Goal: Navigation & Orientation: Understand site structure

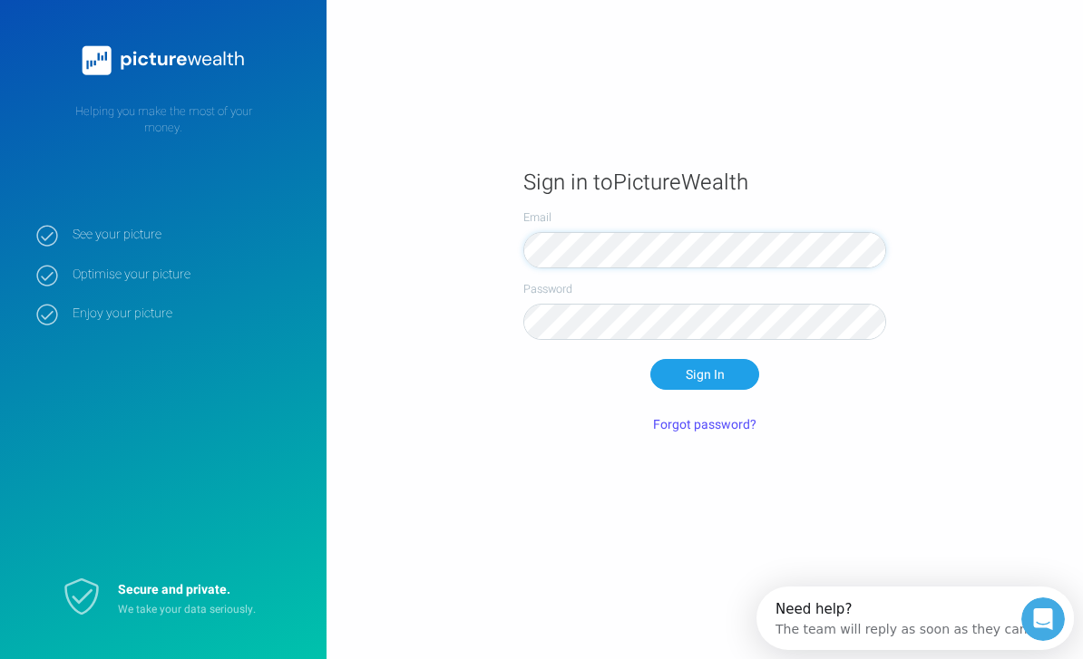
click at [705, 390] on button "Sign In" at bounding box center [704, 374] width 109 height 31
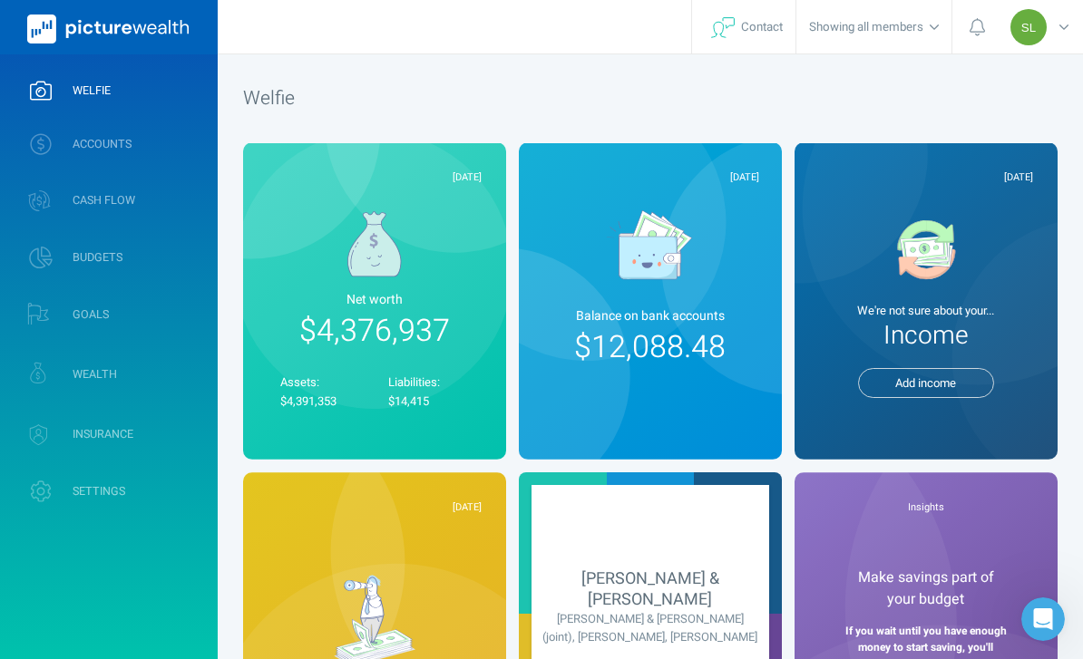
click at [150, 154] on link "ACCOUNTS" at bounding box center [109, 144] width 218 height 47
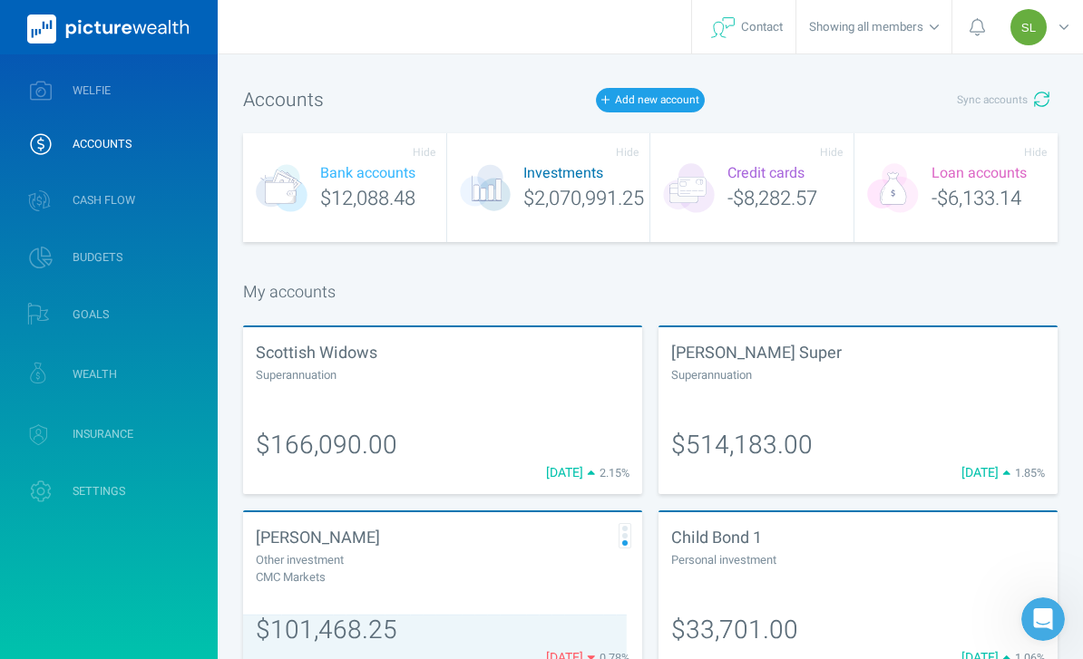
click at [1029, 100] on button "Sync accounts" at bounding box center [1002, 100] width 109 height 31
click at [195, 109] on link "WELFIE" at bounding box center [109, 90] width 218 height 47
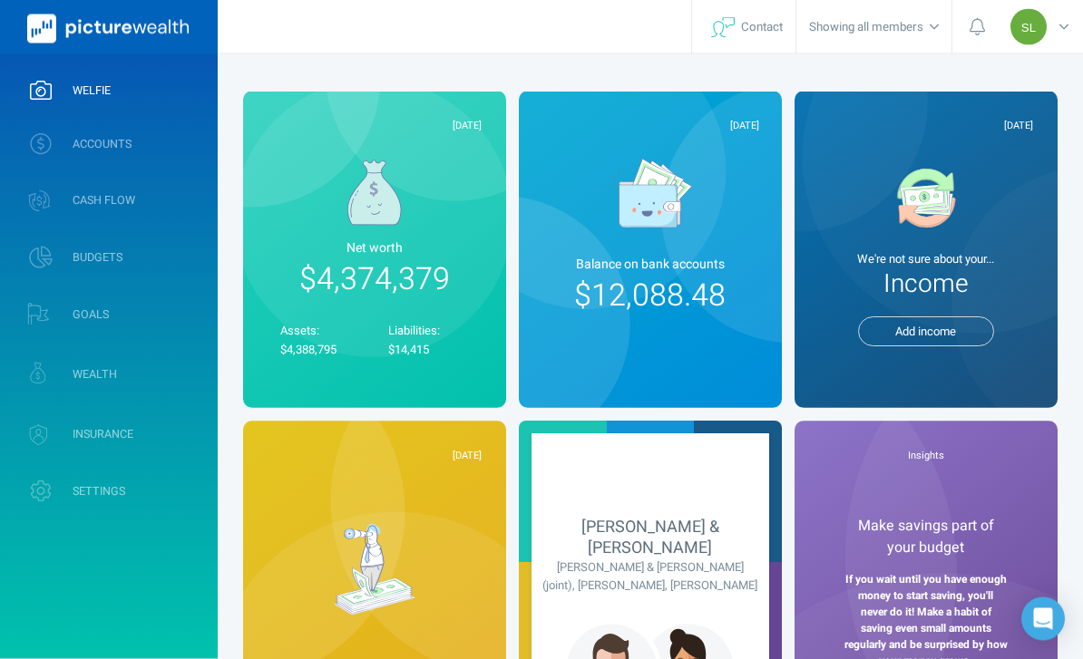
scroll to position [53, 0]
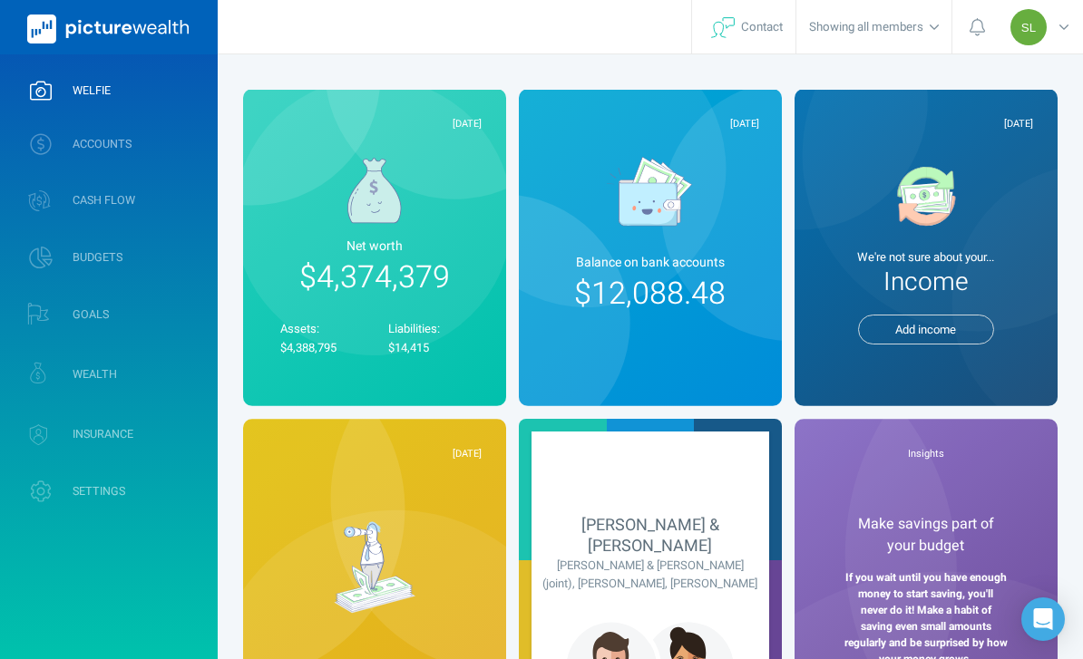
click at [144, 377] on link "WEALTH" at bounding box center [109, 373] width 218 height 53
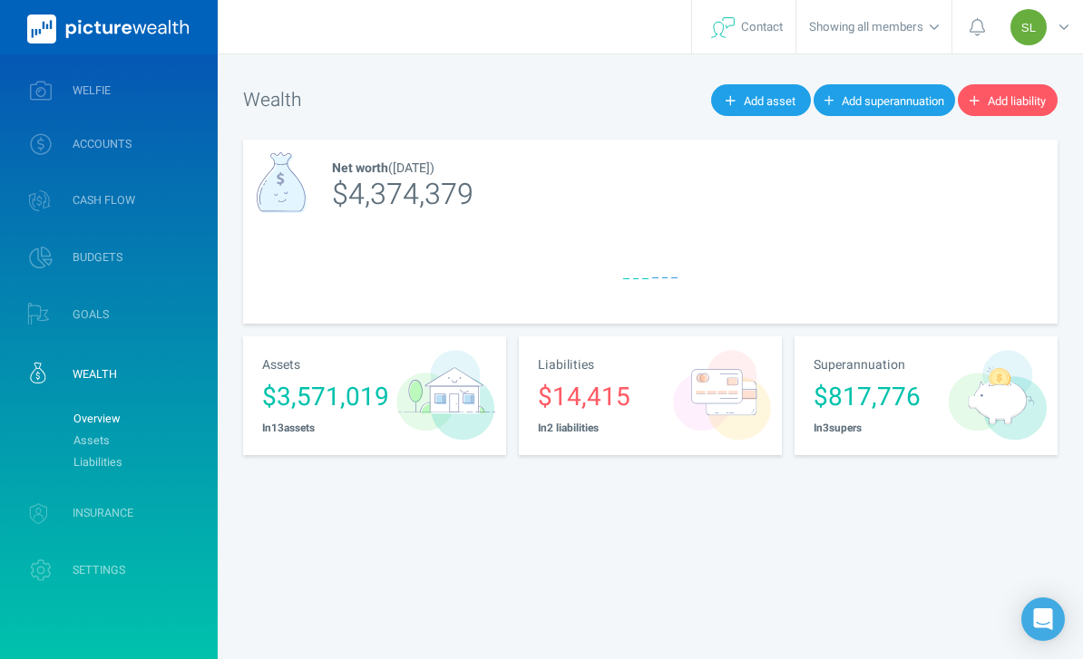
click at [181, 443] on link "Assets" at bounding box center [137, 441] width 147 height 22
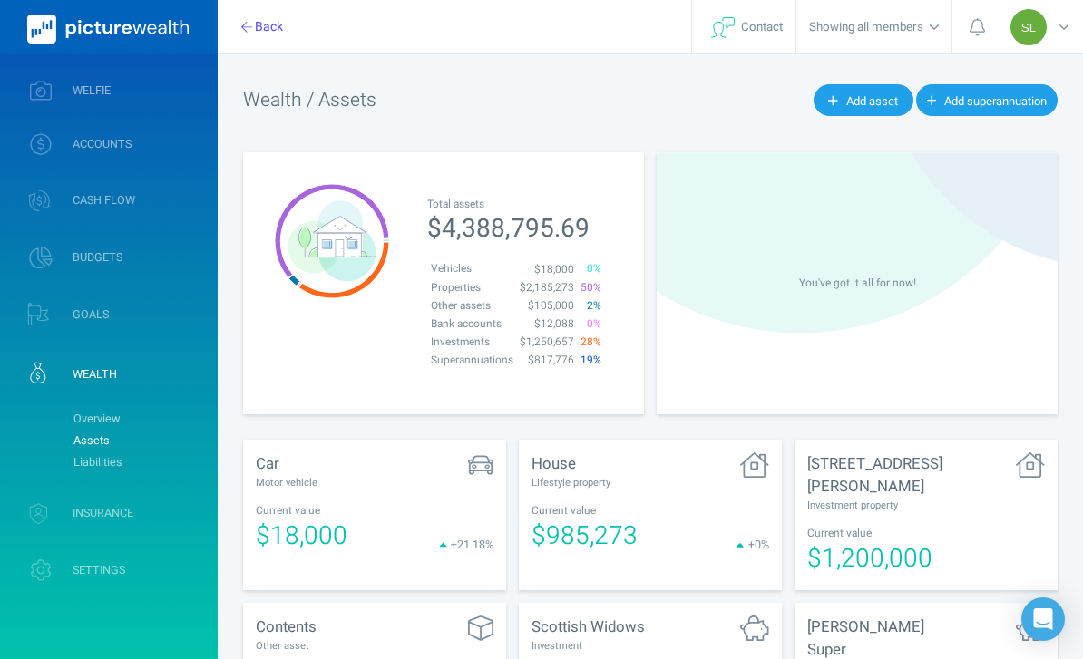
click at [189, 88] on link "WELFIE" at bounding box center [109, 90] width 218 height 47
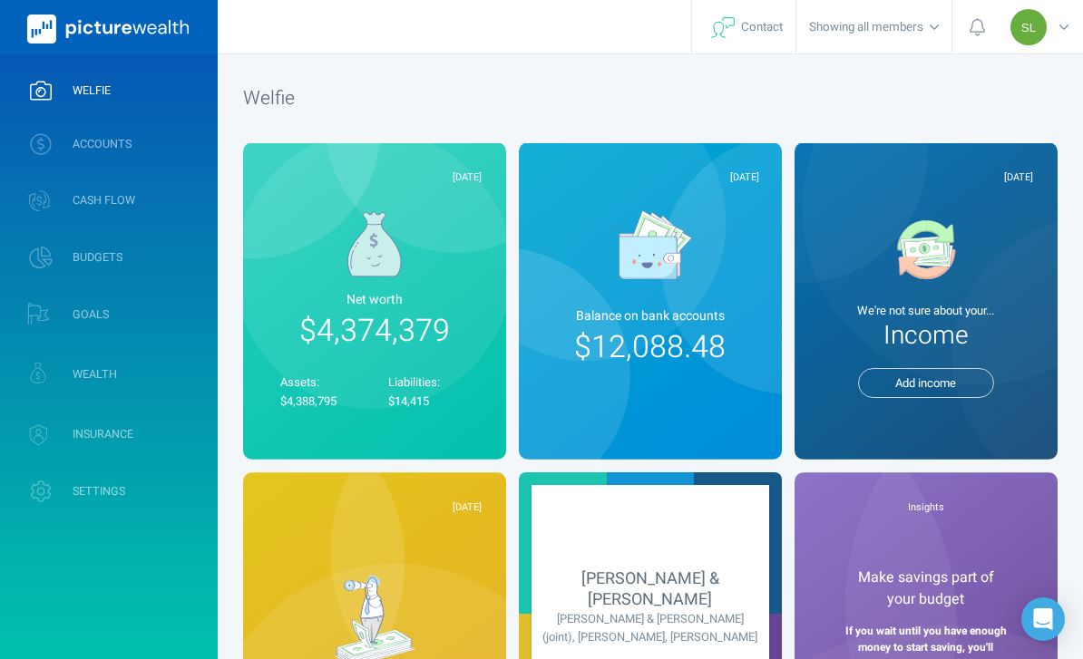
click at [178, 386] on link "WEALTH" at bounding box center [109, 373] width 218 height 53
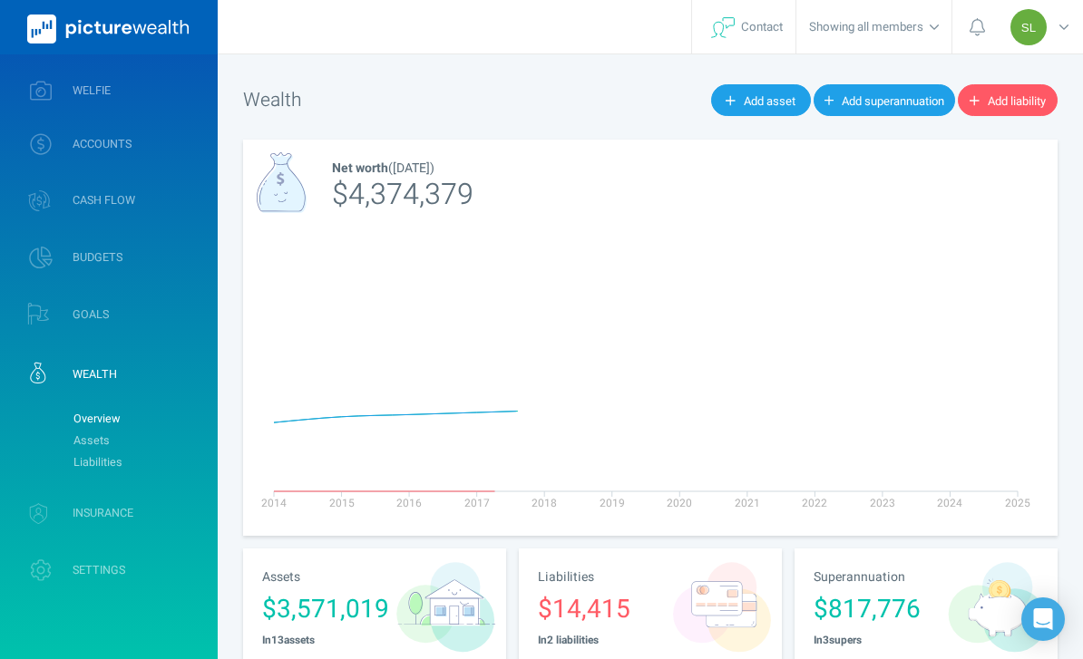
click at [177, 436] on link "Assets" at bounding box center [137, 441] width 147 height 22
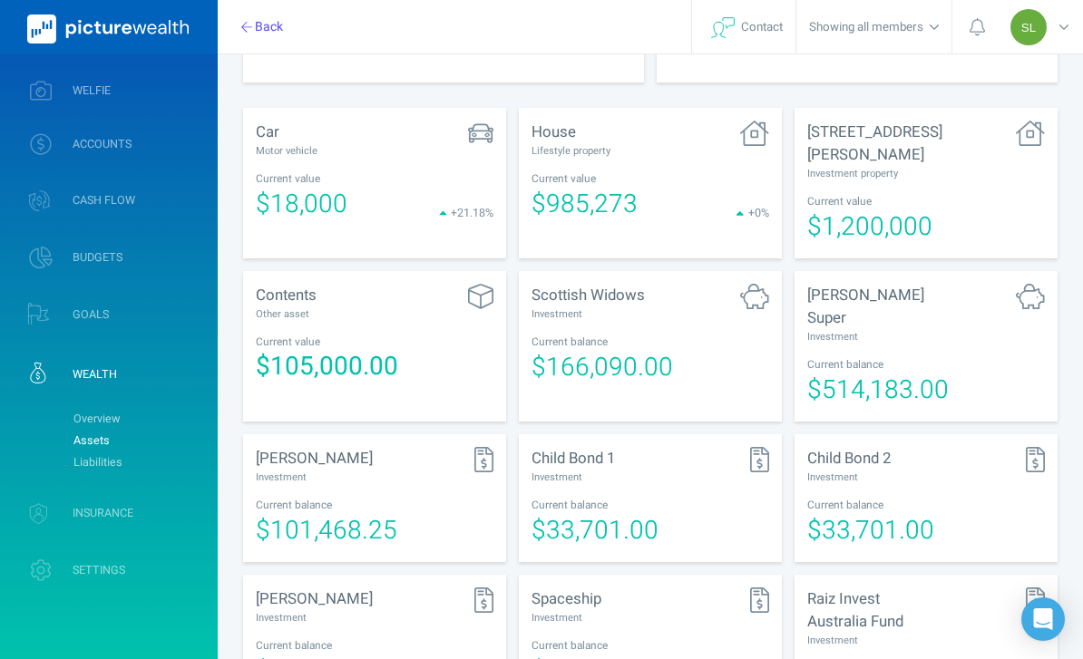
scroll to position [338, 0]
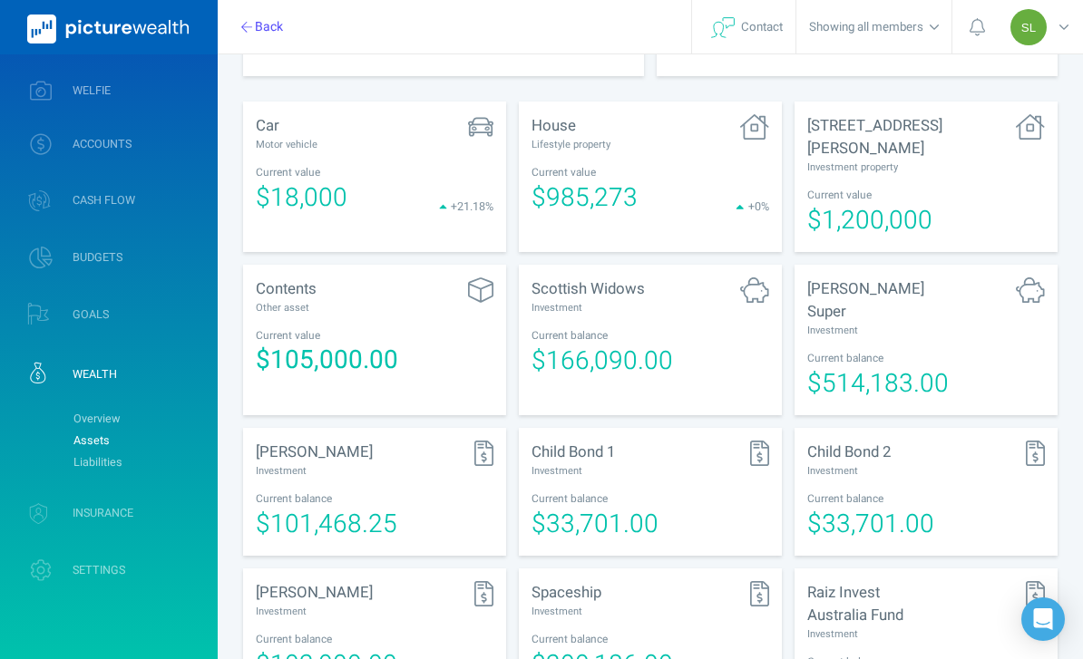
click at [934, 365] on span "$514,183.00" at bounding box center [877, 383] width 141 height 37
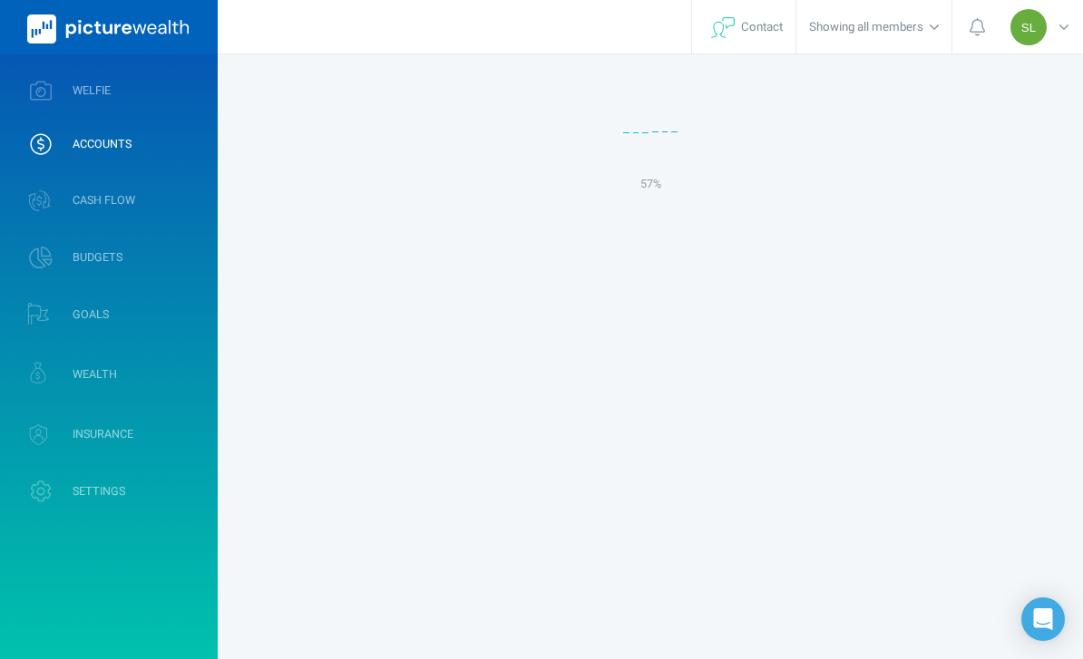
select select "L3M"
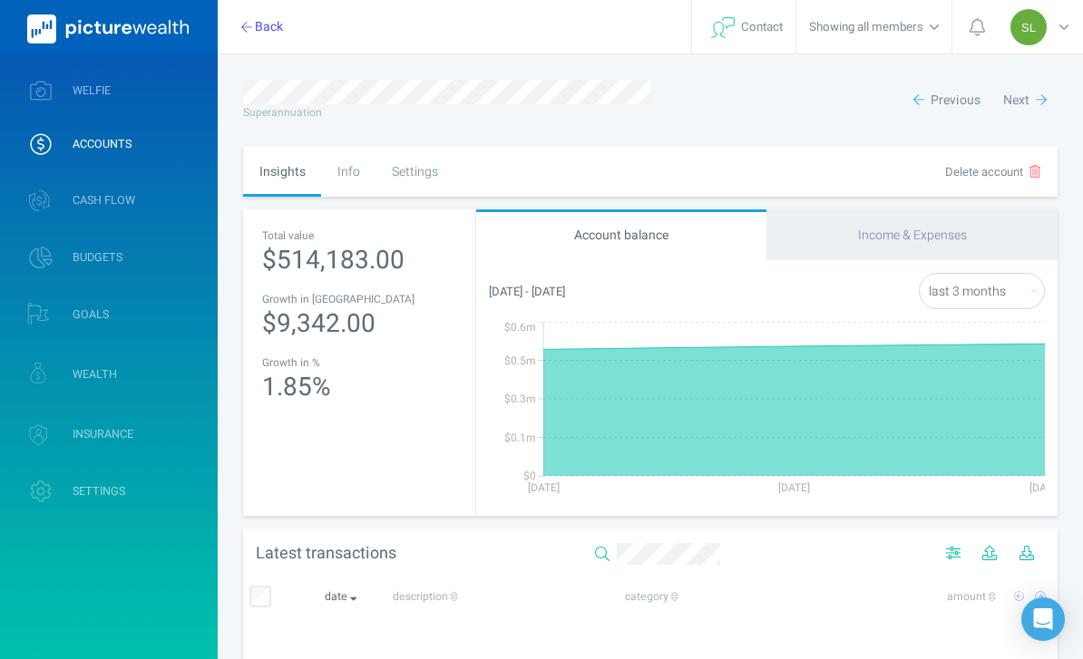
click at [425, 176] on div "Settings" at bounding box center [414, 171] width 78 height 51
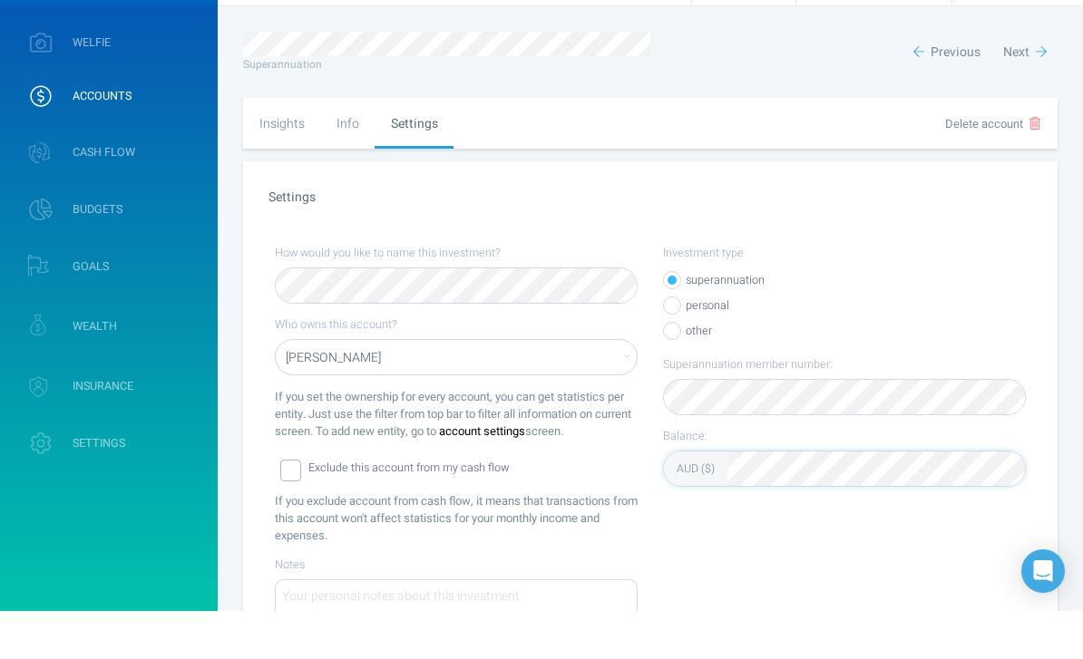
scroll to position [163, 0]
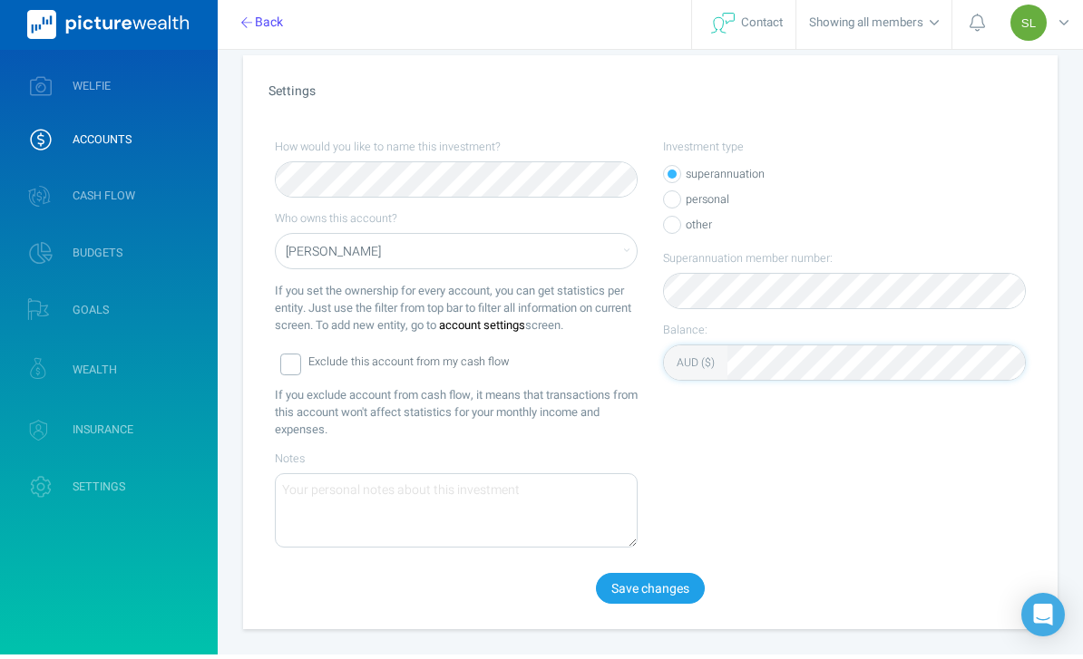
click at [689, 589] on button "Save changes" at bounding box center [650, 593] width 109 height 31
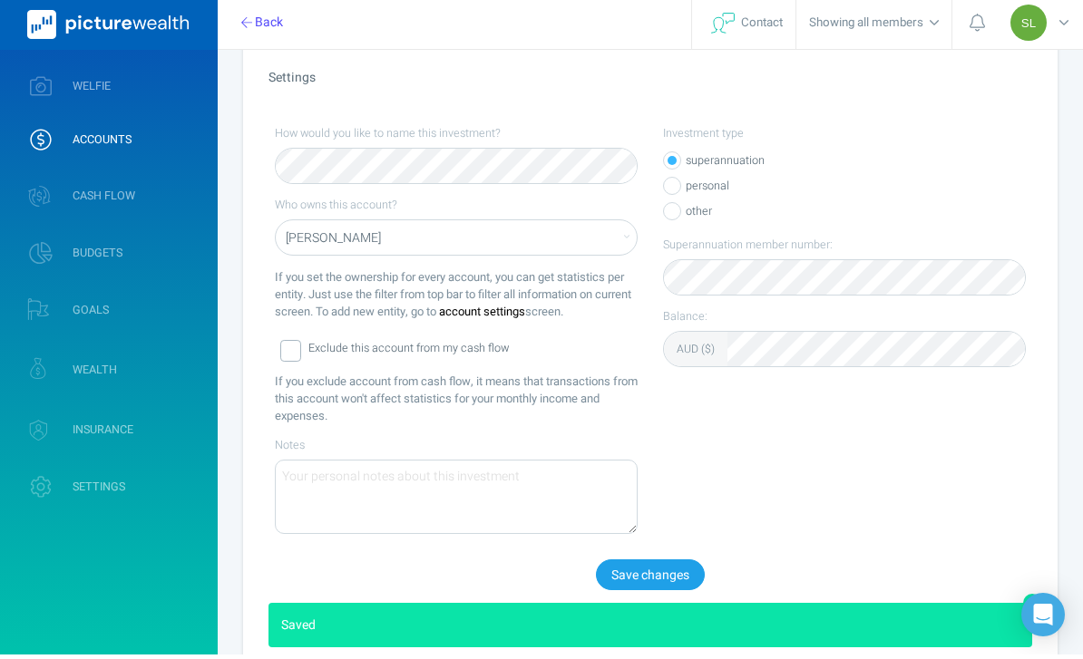
scroll to position [168, 0]
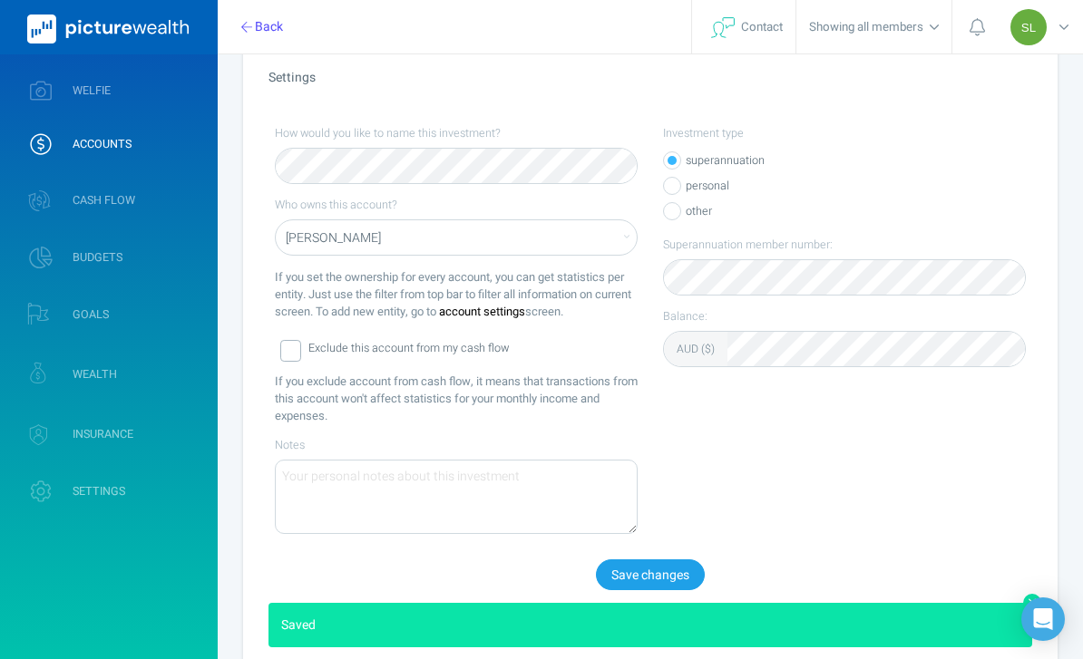
click at [160, 98] on link "WELFIE" at bounding box center [109, 90] width 218 height 47
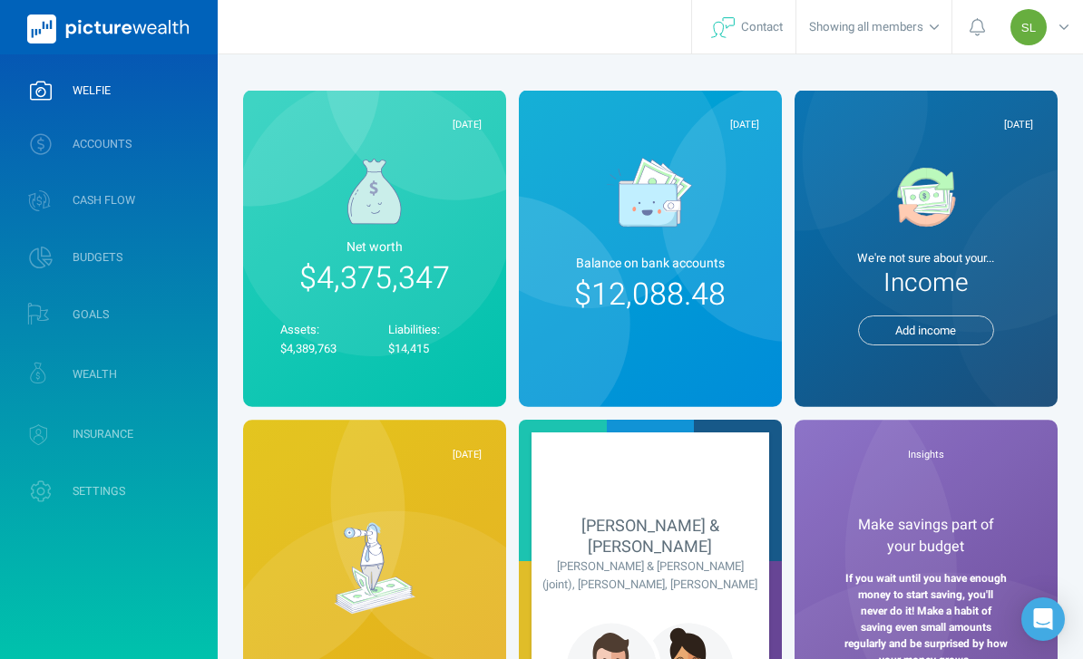
scroll to position [58, 0]
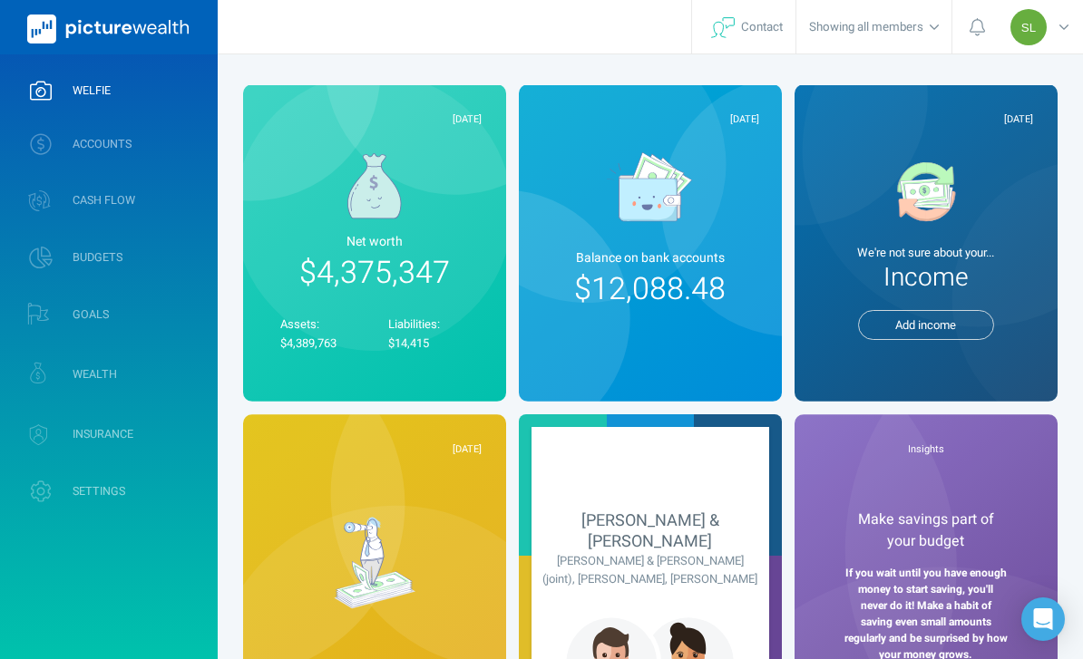
click at [171, 369] on link "WEALTH" at bounding box center [109, 373] width 218 height 53
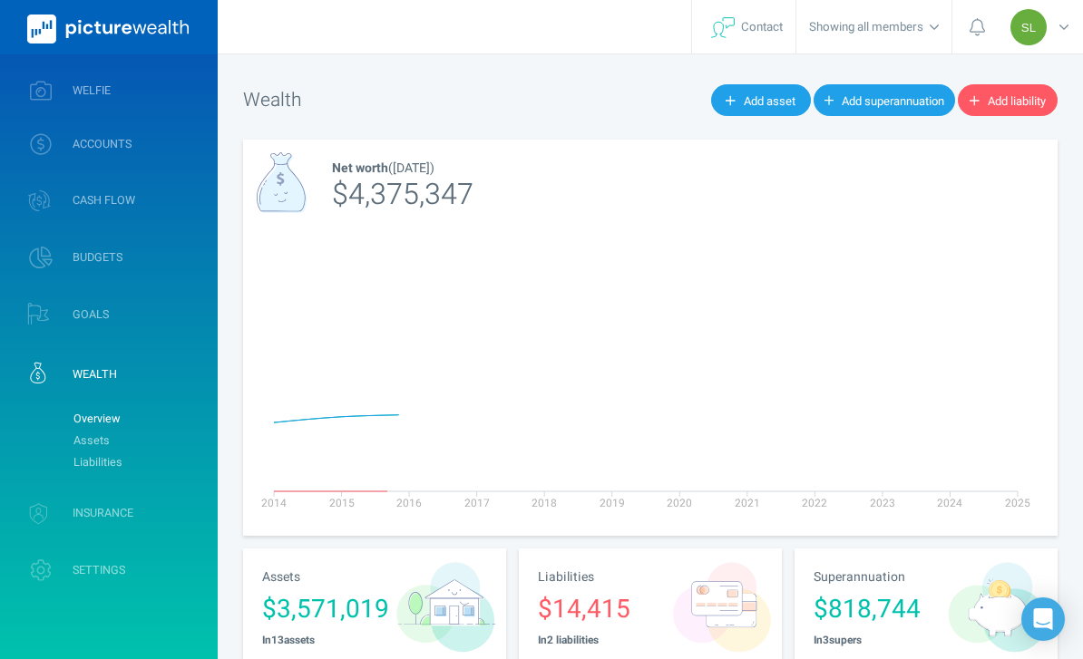
click at [178, 487] on link "INSURANCE" at bounding box center [109, 513] width 218 height 53
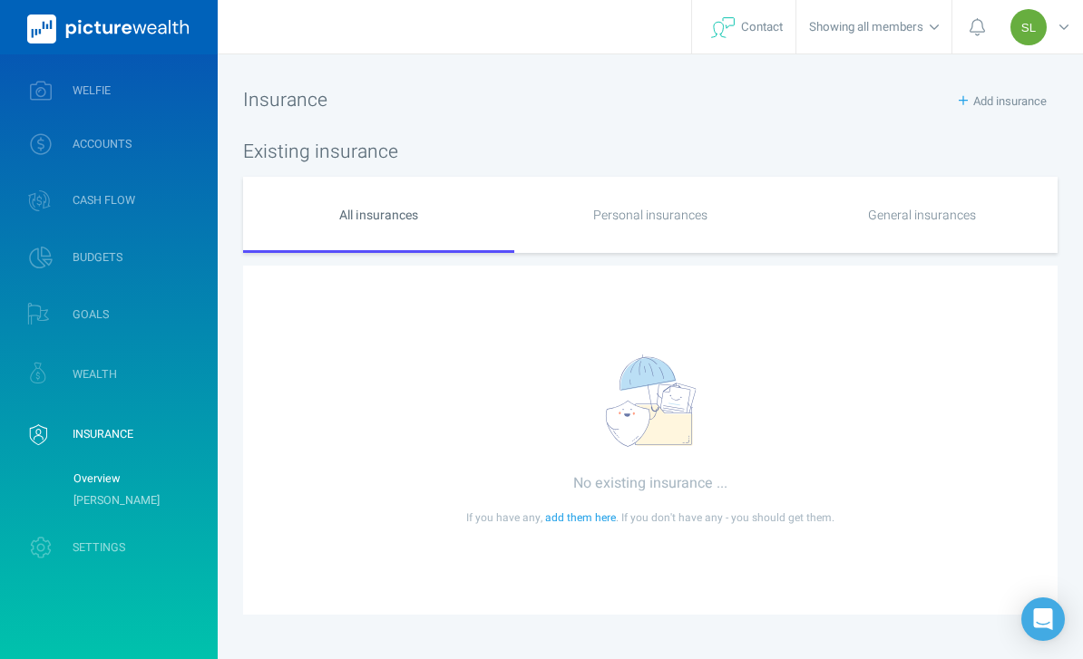
scroll to position [58, 0]
click at [165, 373] on link "WEALTH" at bounding box center [109, 373] width 218 height 53
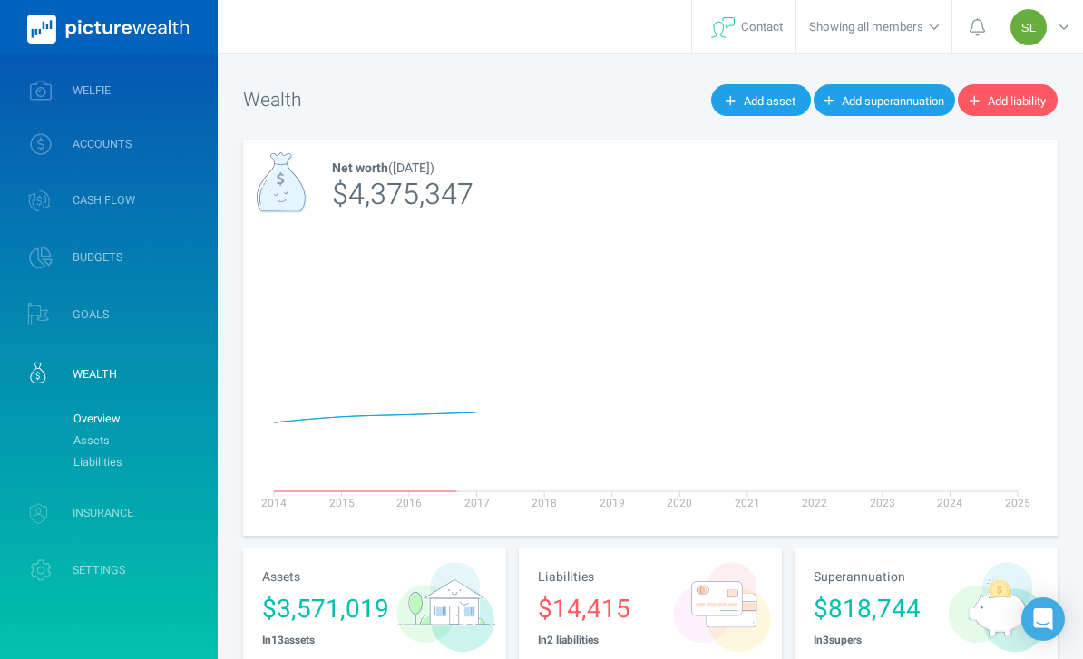
click at [173, 472] on link "Liabilities" at bounding box center [137, 463] width 147 height 22
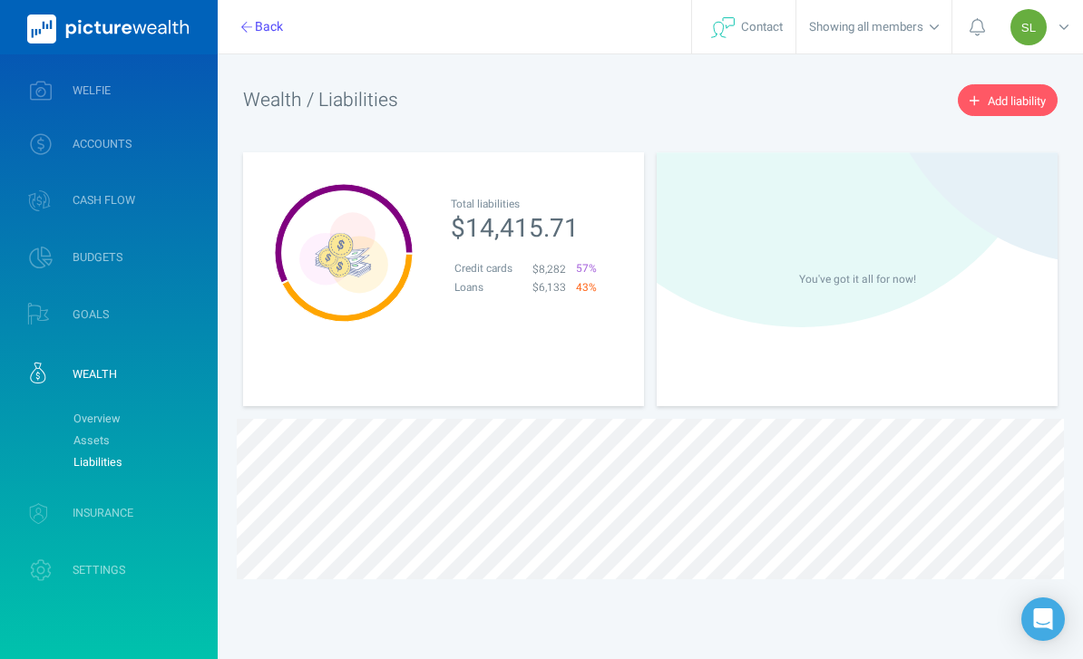
click at [182, 455] on link "Liabilities" at bounding box center [137, 463] width 147 height 22
click at [191, 442] on link "Assets" at bounding box center [137, 441] width 147 height 22
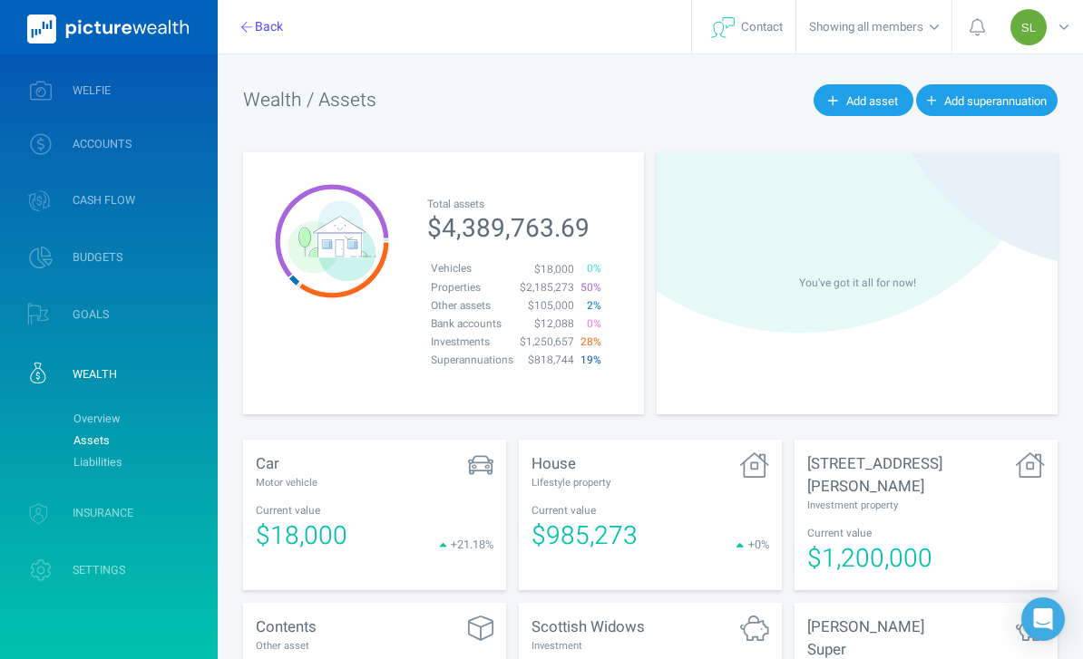
click at [143, 106] on link "WELFIE" at bounding box center [109, 90] width 218 height 47
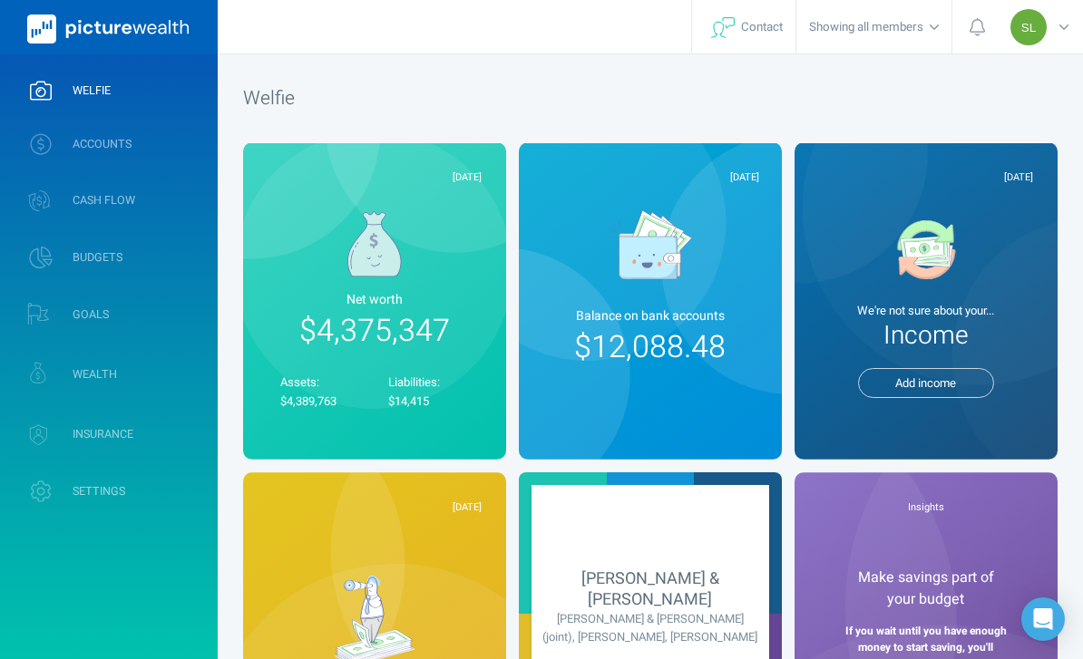
click at [1075, 28] on div "SL" at bounding box center [1042, 26] width 82 height 53
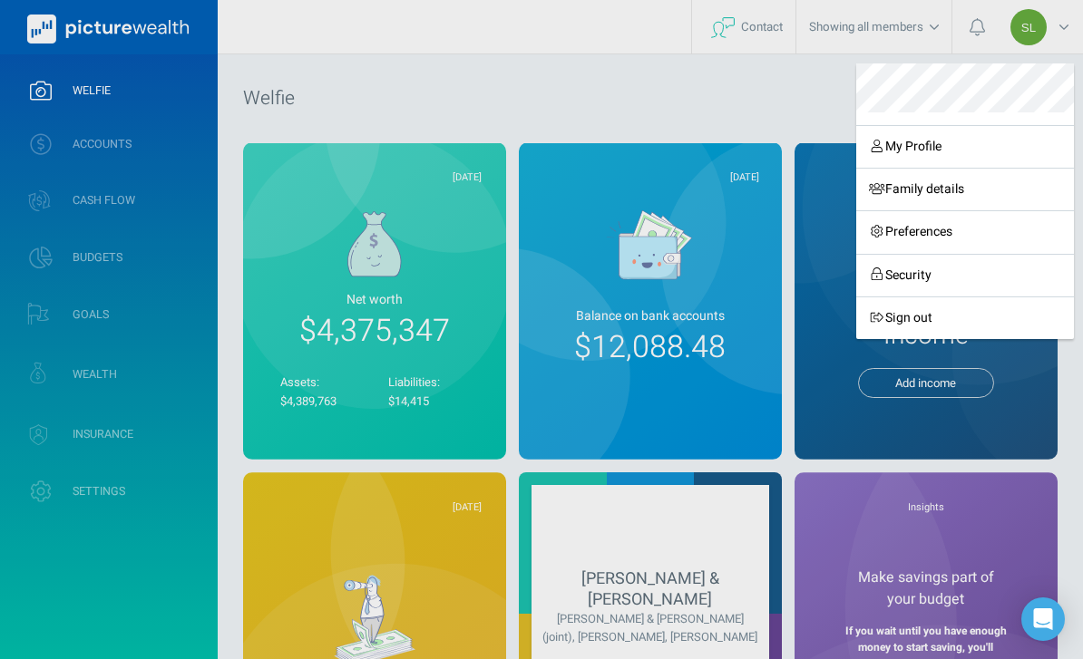
click at [946, 316] on link "Sign out" at bounding box center [965, 318] width 218 height 43
